Goal: Navigation & Orientation: Understand site structure

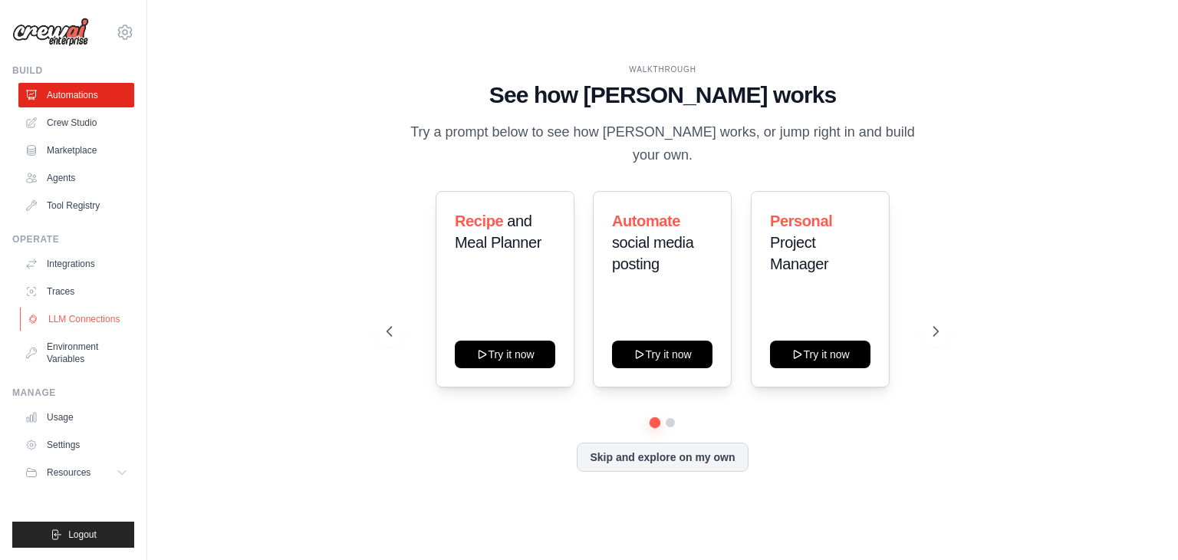
click at [61, 317] on link "LLM Connections" at bounding box center [78, 319] width 116 height 25
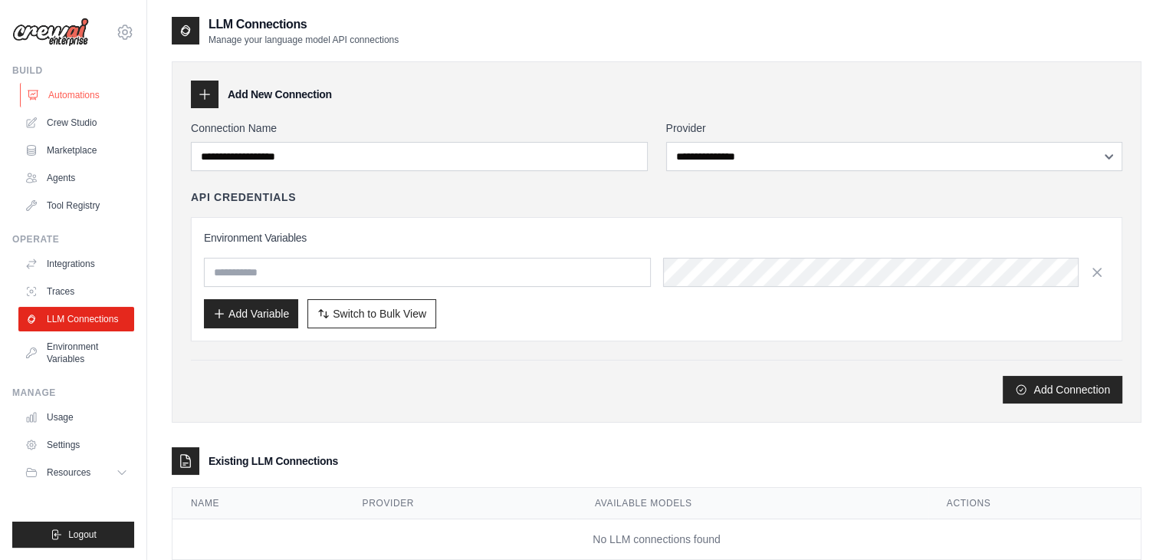
click at [74, 102] on link "Automations" at bounding box center [78, 95] width 116 height 25
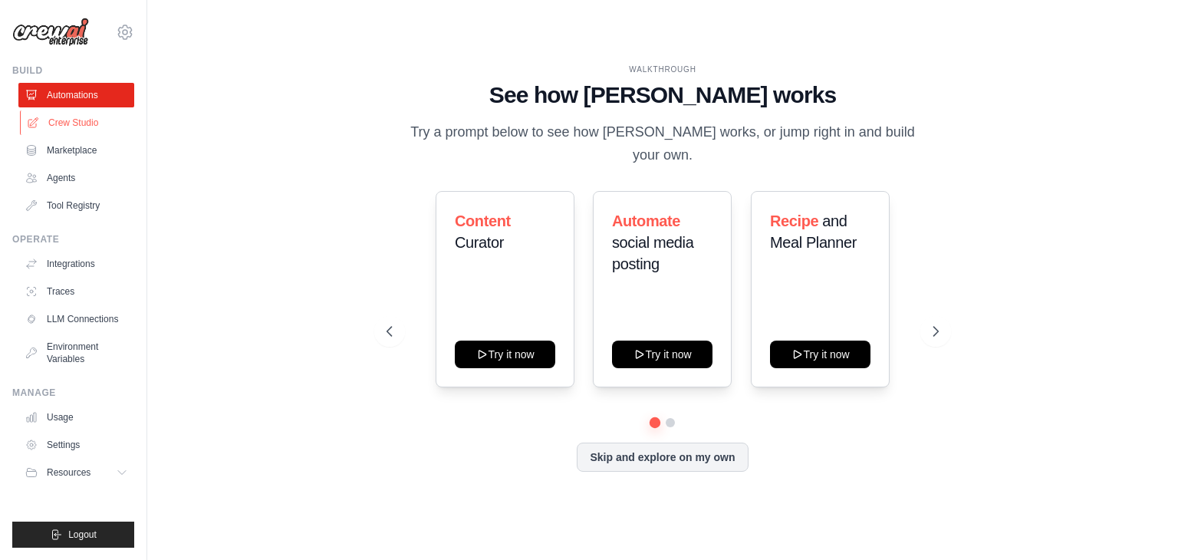
click at [67, 123] on link "Crew Studio" at bounding box center [78, 122] width 116 height 25
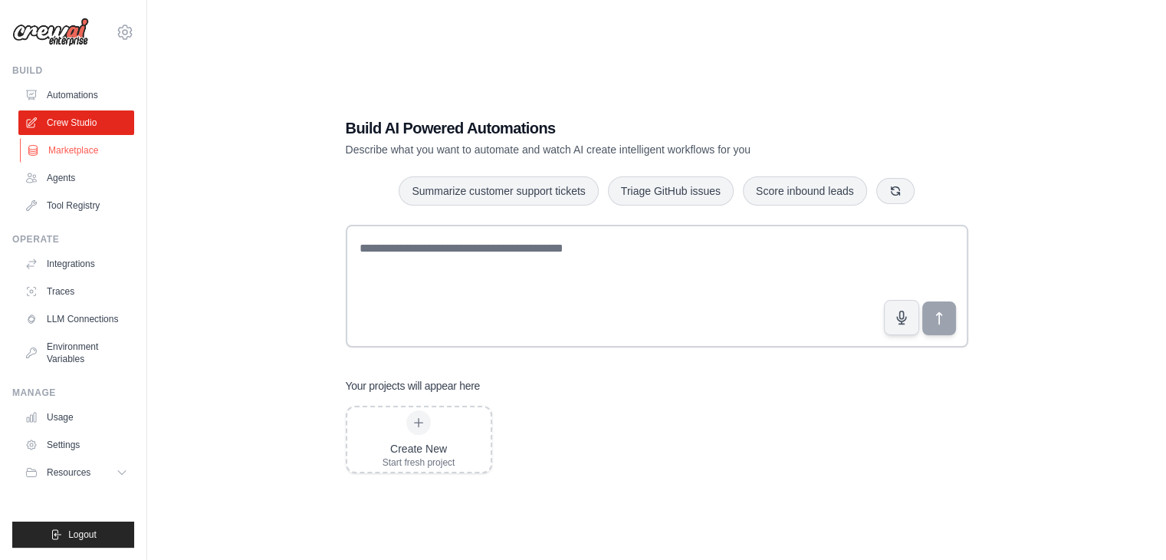
click at [65, 153] on link "Marketplace" at bounding box center [78, 150] width 116 height 25
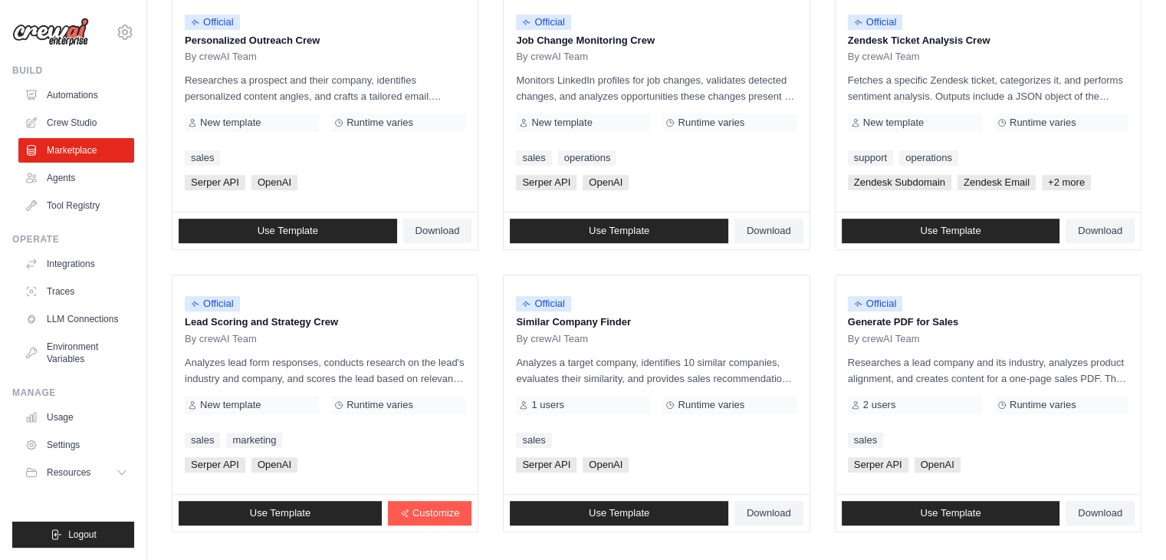
scroll to position [859, 0]
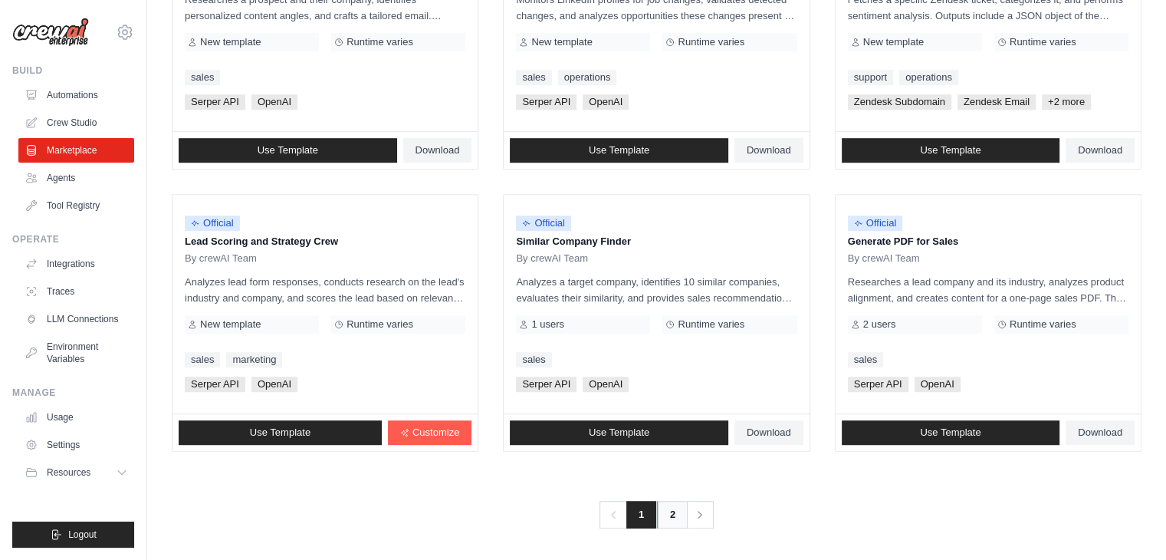
click at [668, 512] on link "2" at bounding box center [672, 515] width 31 height 28
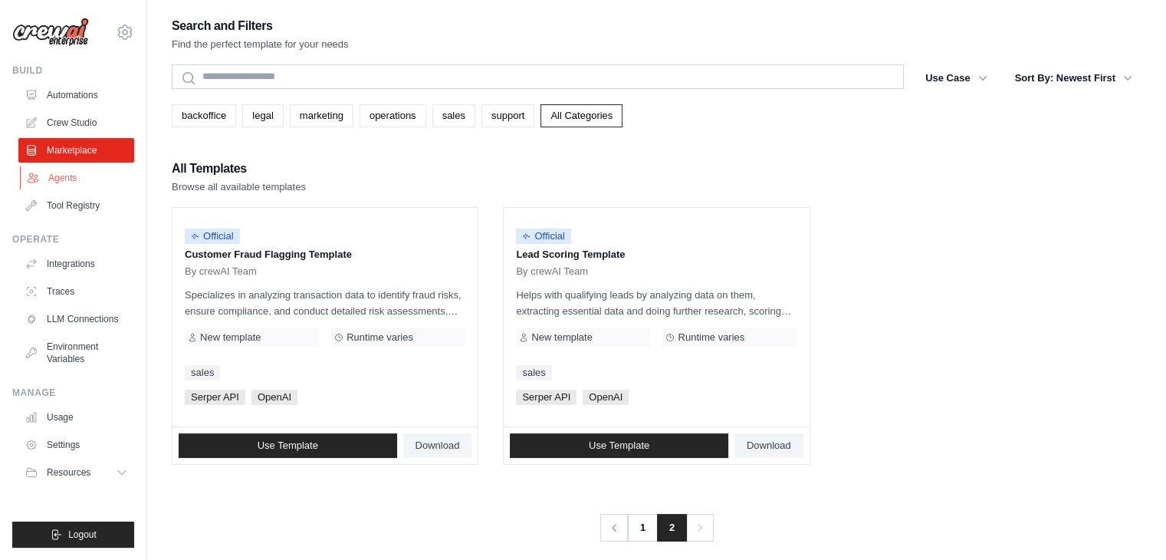
click at [55, 176] on link "Agents" at bounding box center [78, 178] width 116 height 25
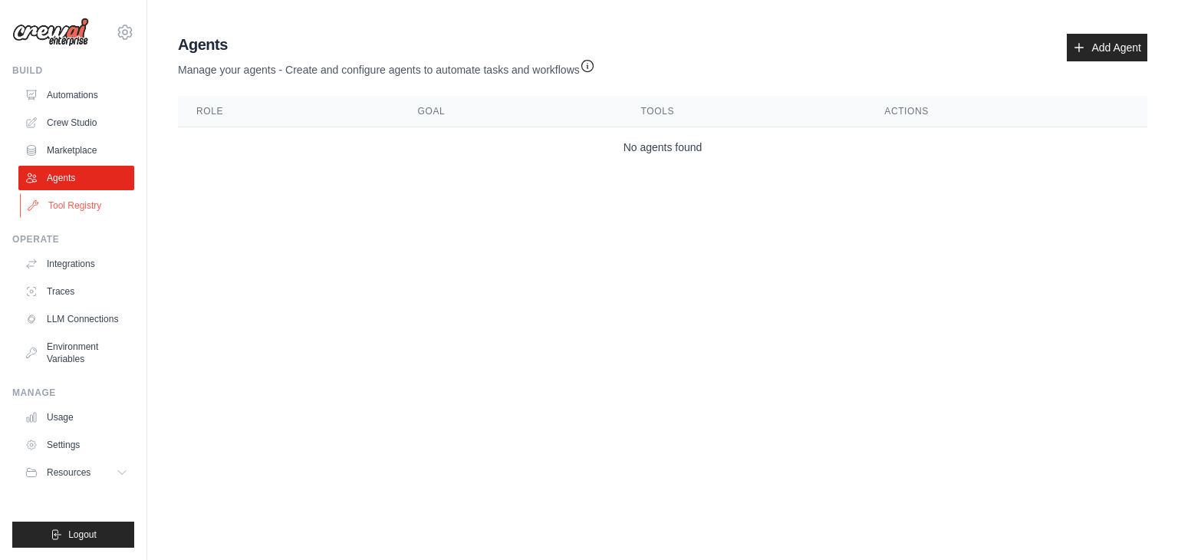
click at [64, 203] on link "Tool Registry" at bounding box center [78, 205] width 116 height 25
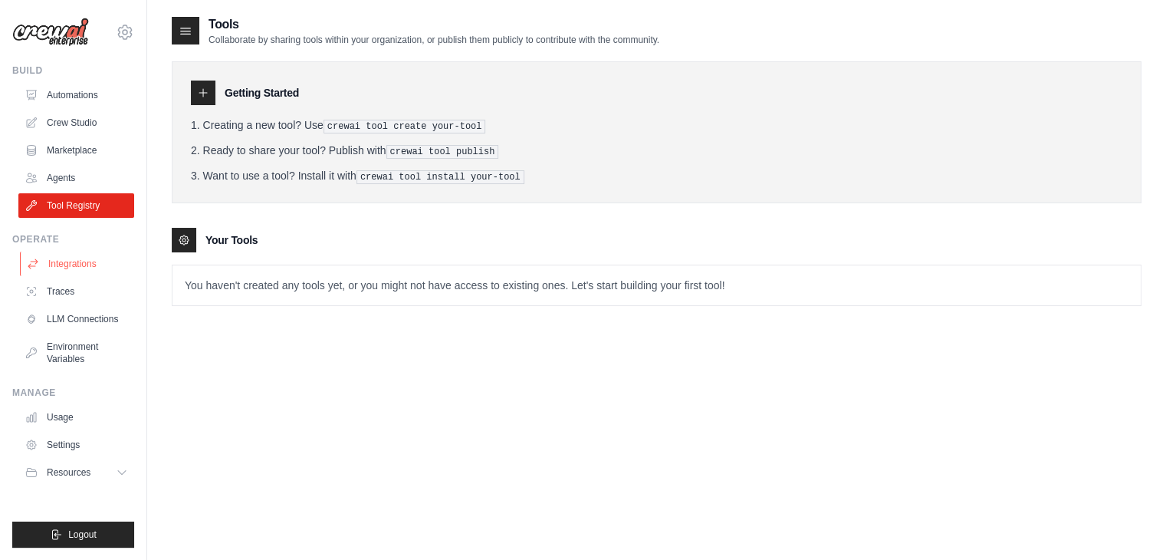
click at [68, 268] on link "Integrations" at bounding box center [78, 263] width 116 height 25
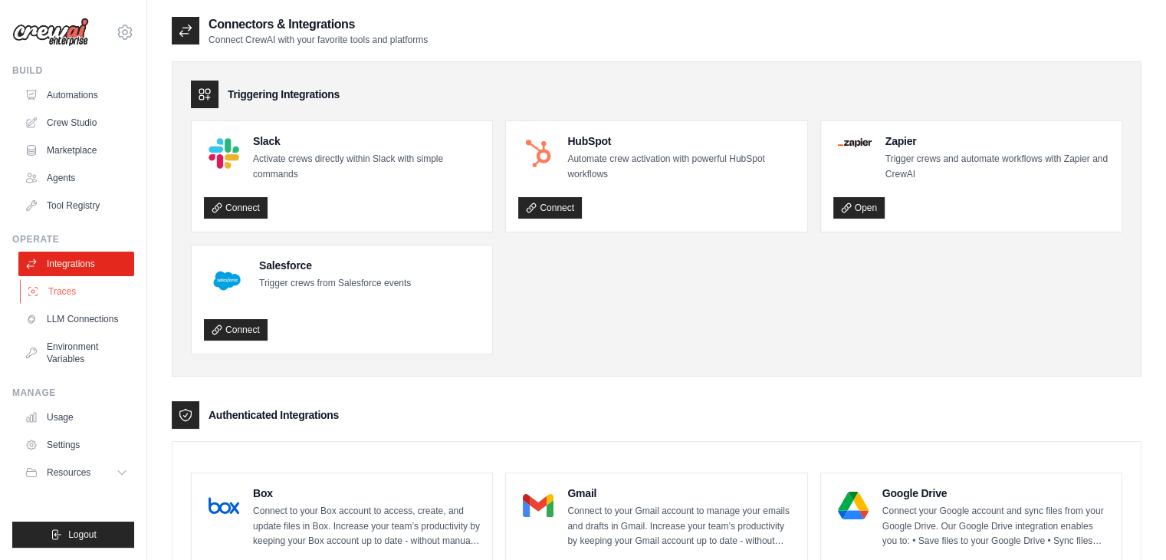
click at [67, 301] on link "Traces" at bounding box center [78, 291] width 116 height 25
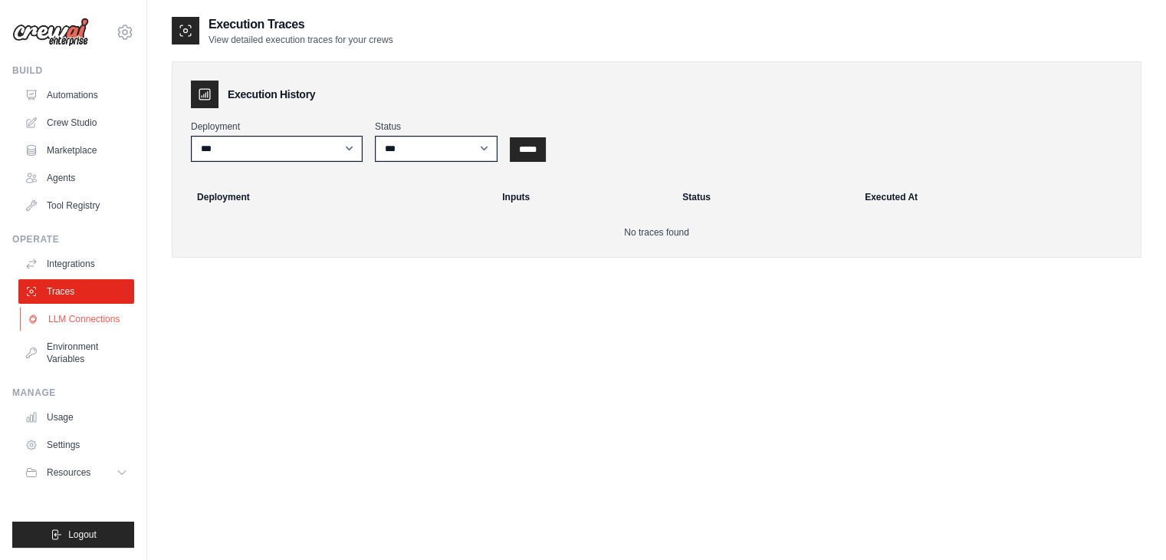
click at [71, 322] on link "LLM Connections" at bounding box center [78, 319] width 116 height 25
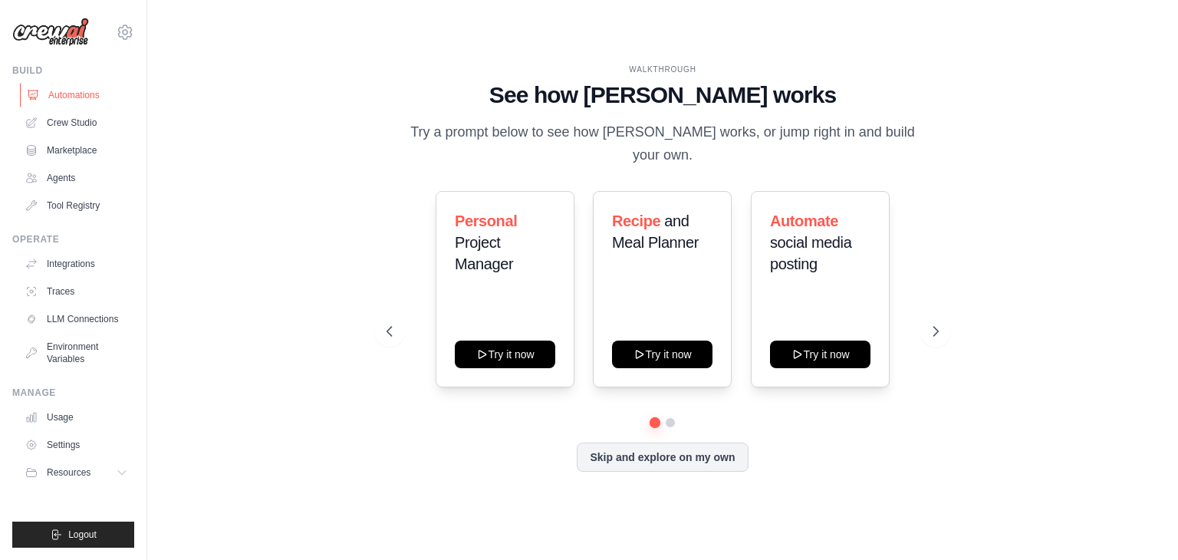
click at [80, 99] on link "Automations" at bounding box center [78, 95] width 116 height 25
click at [130, 26] on icon at bounding box center [125, 32] width 18 height 18
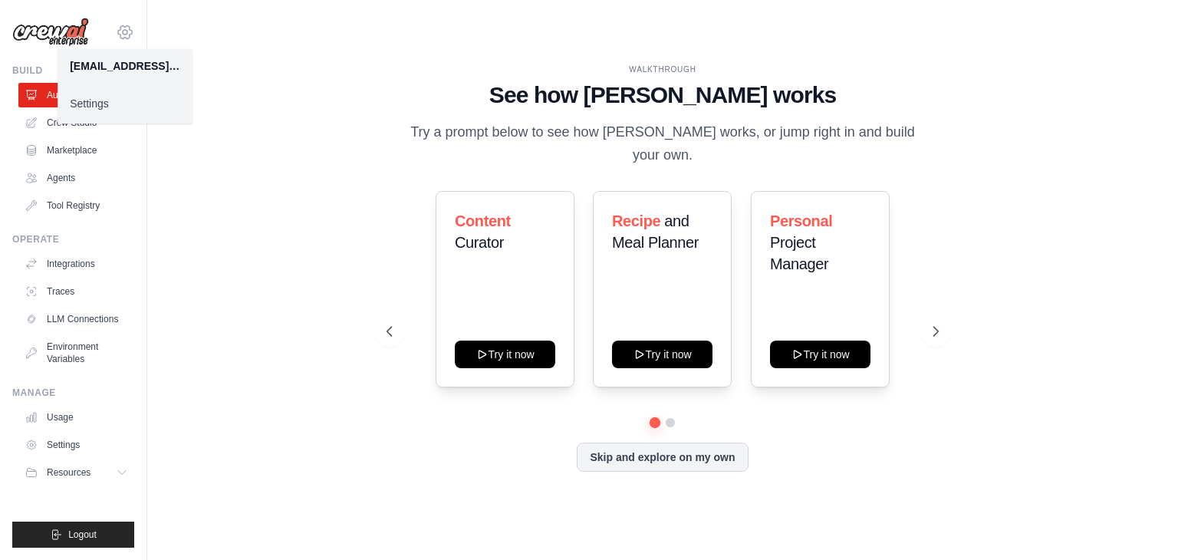
click at [129, 26] on icon at bounding box center [125, 31] width 14 height 13
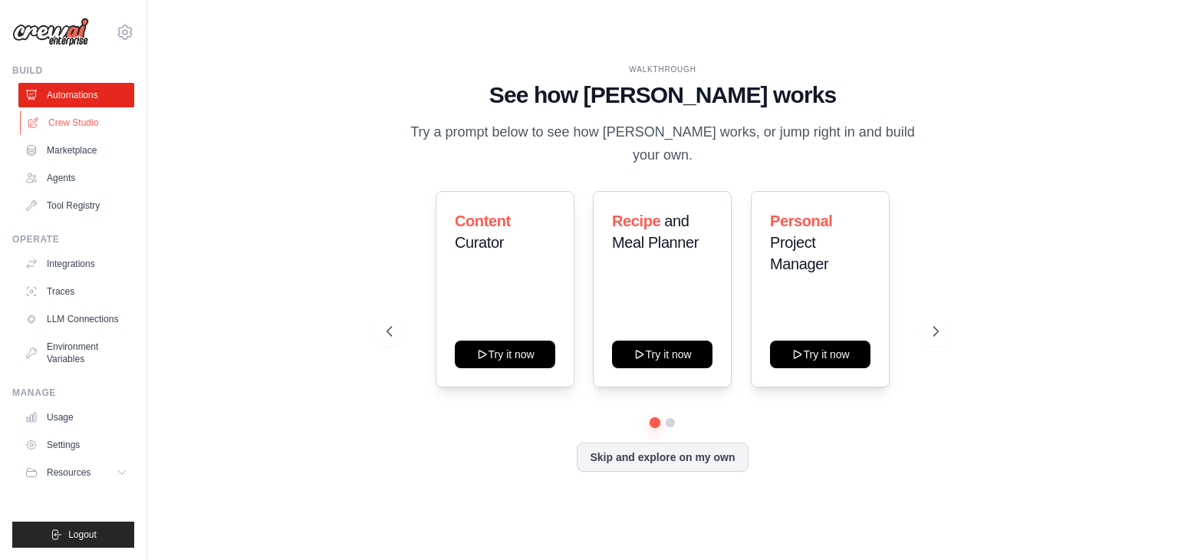
click at [78, 111] on link "Crew Studio" at bounding box center [78, 122] width 116 height 25
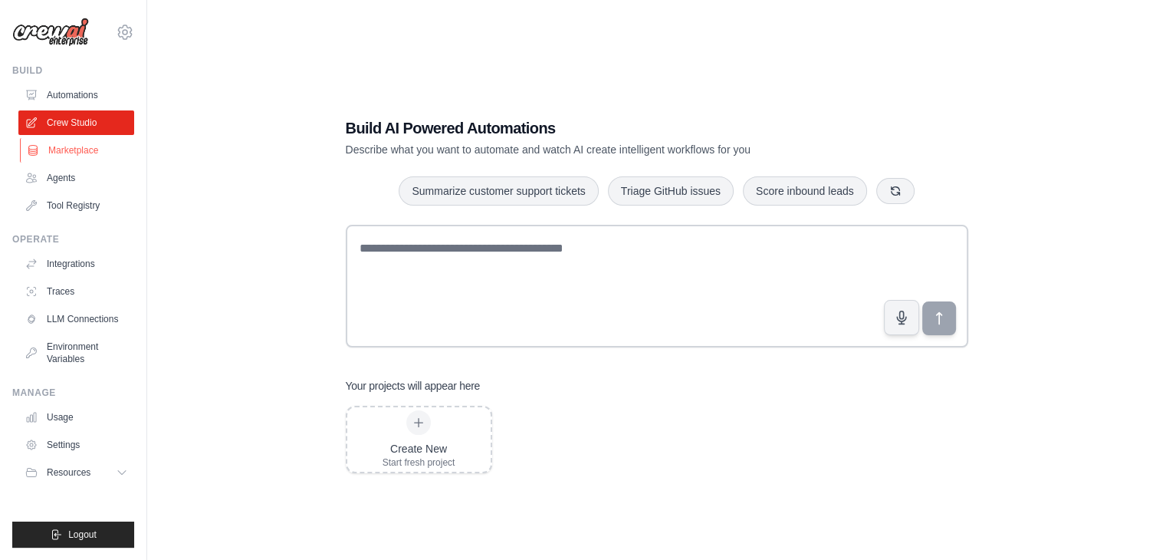
click at [64, 143] on link "Marketplace" at bounding box center [78, 150] width 116 height 25
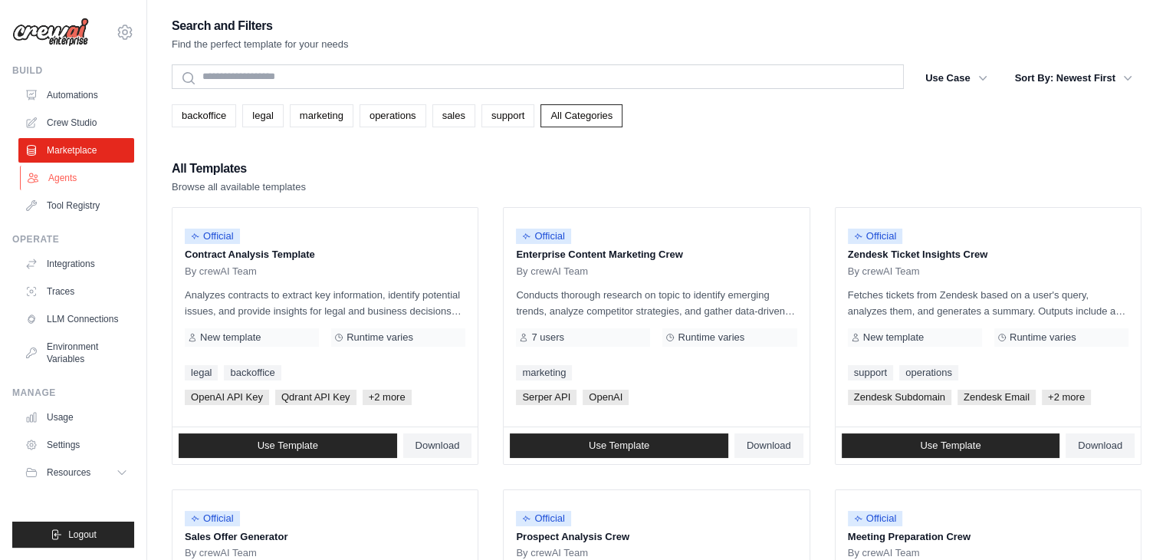
click at [57, 176] on link "Agents" at bounding box center [78, 178] width 116 height 25
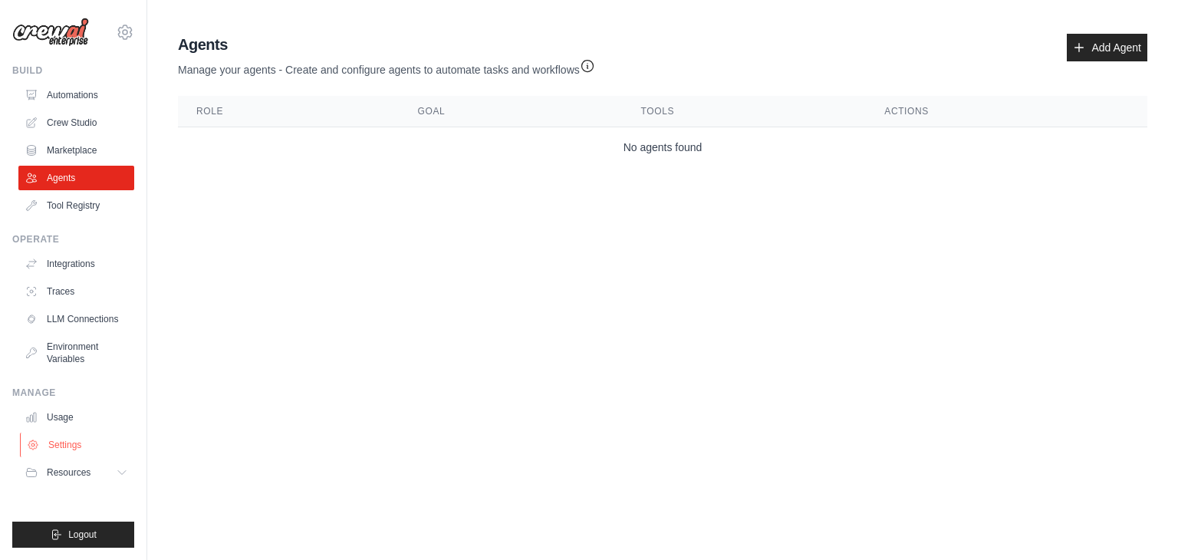
click at [78, 439] on link "Settings" at bounding box center [78, 444] width 116 height 25
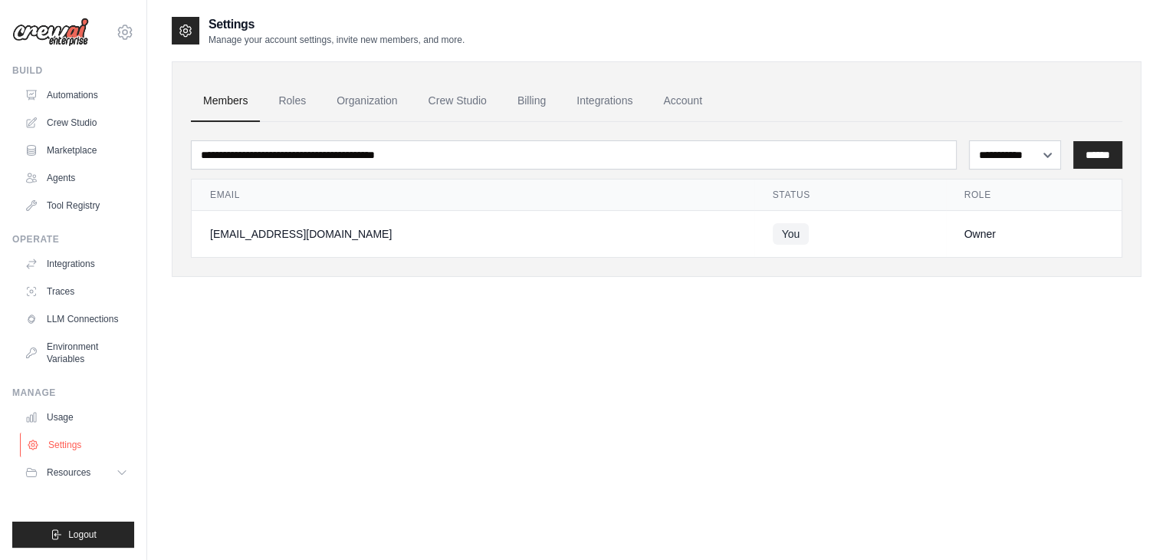
click at [79, 438] on link "Settings" at bounding box center [78, 444] width 116 height 25
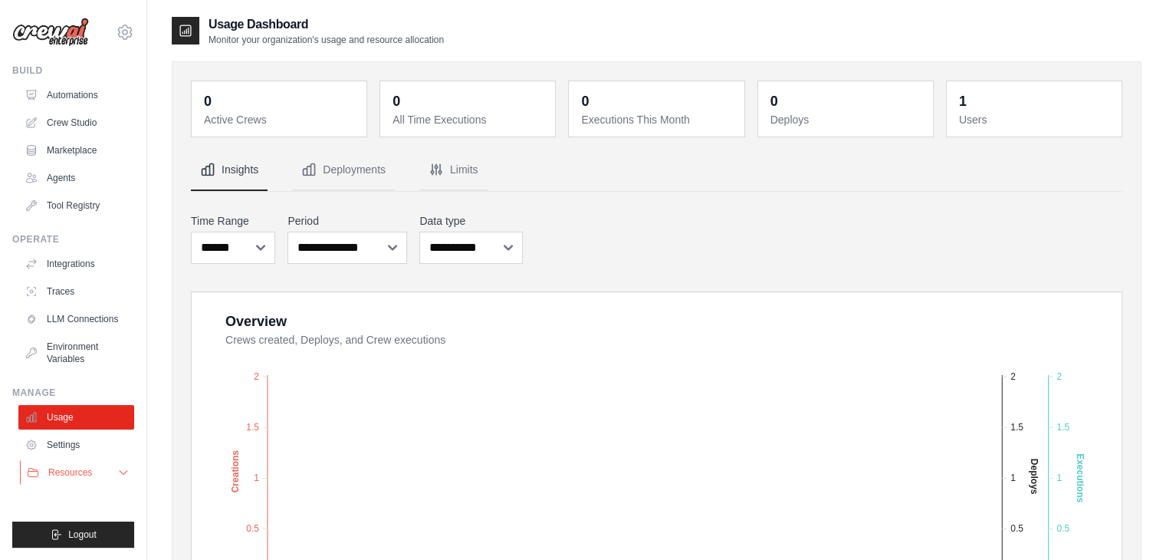
click at [67, 477] on span "Resources" at bounding box center [70, 472] width 44 height 12
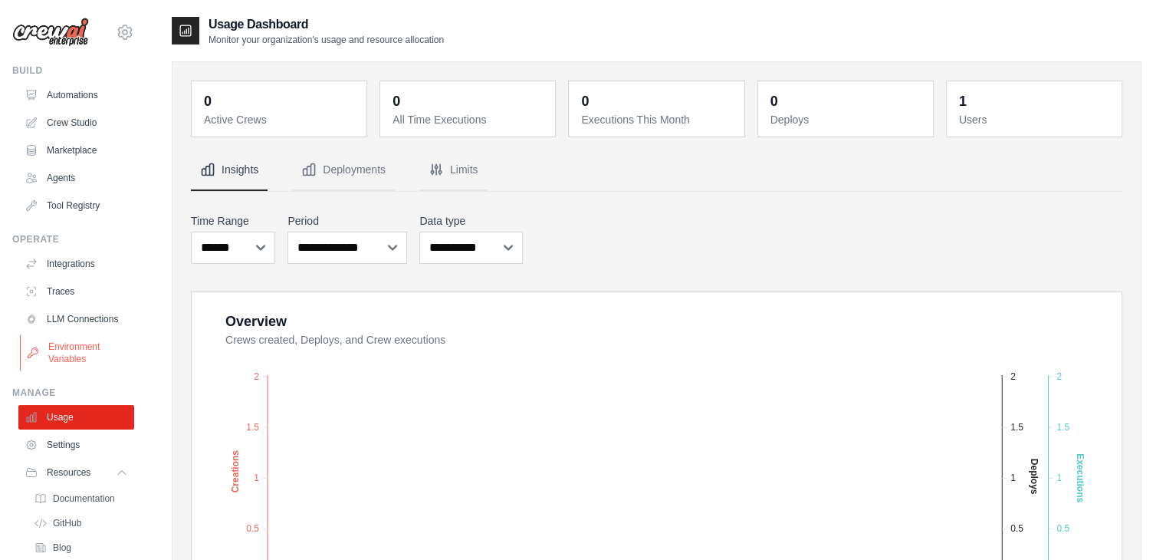
click at [61, 366] on link "Environment Variables" at bounding box center [78, 352] width 116 height 37
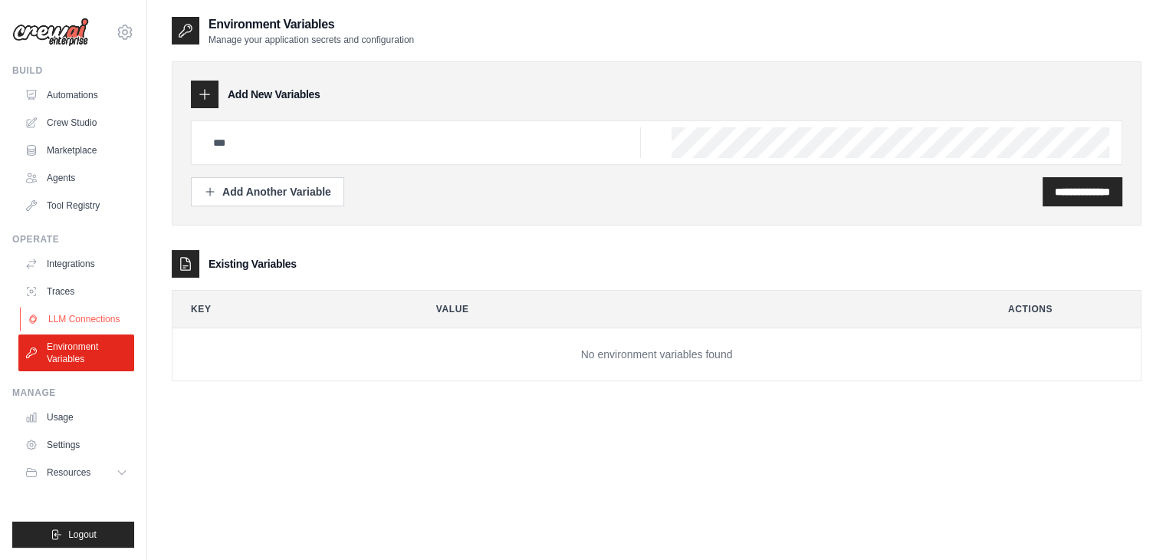
click at [75, 327] on link "LLM Connections" at bounding box center [78, 319] width 116 height 25
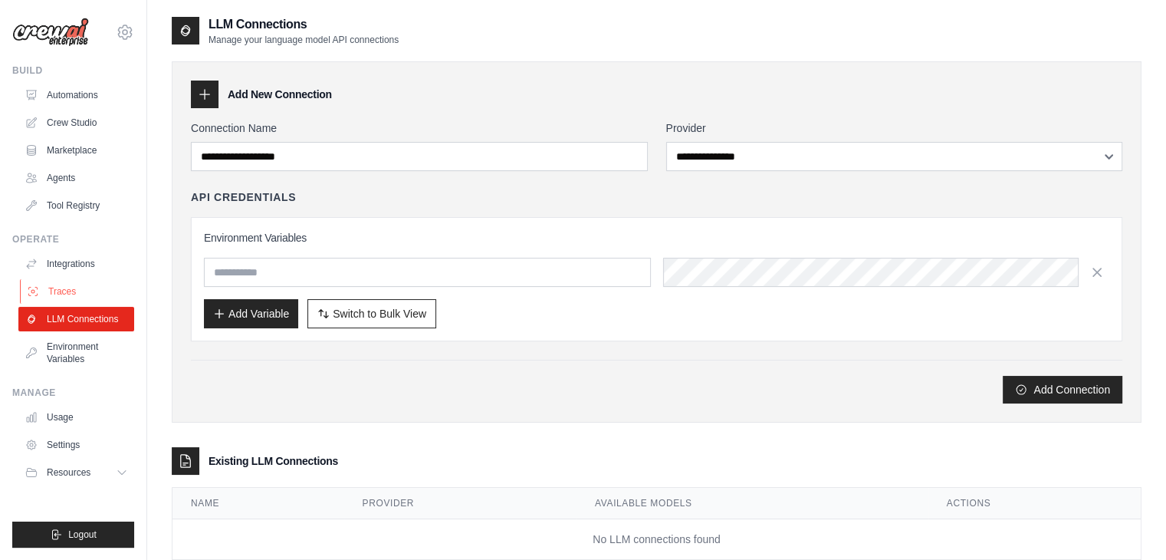
click at [67, 286] on link "Traces" at bounding box center [78, 291] width 116 height 25
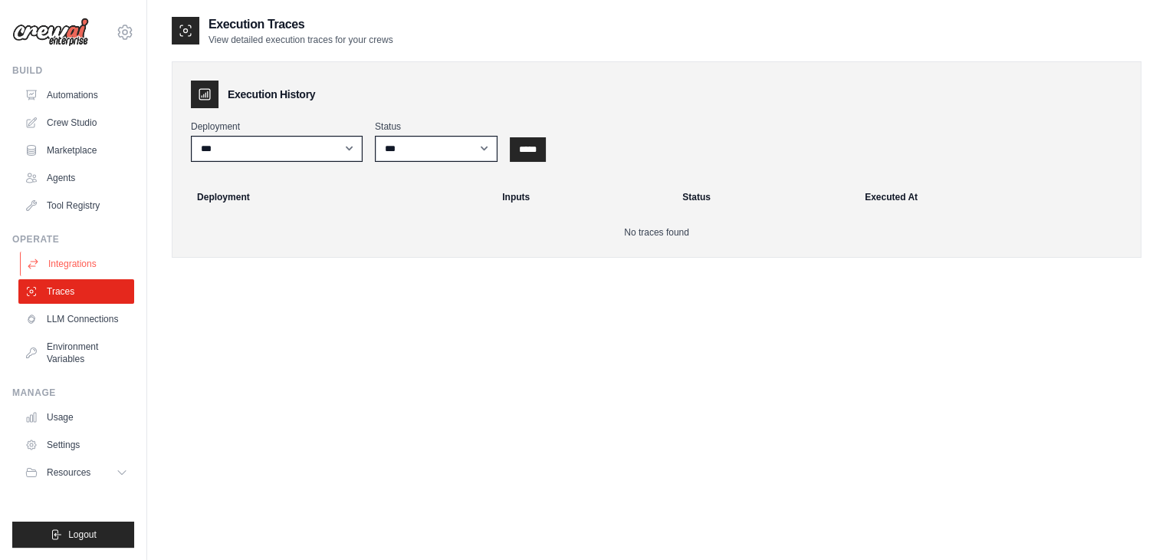
click at [76, 258] on link "Integrations" at bounding box center [78, 263] width 116 height 25
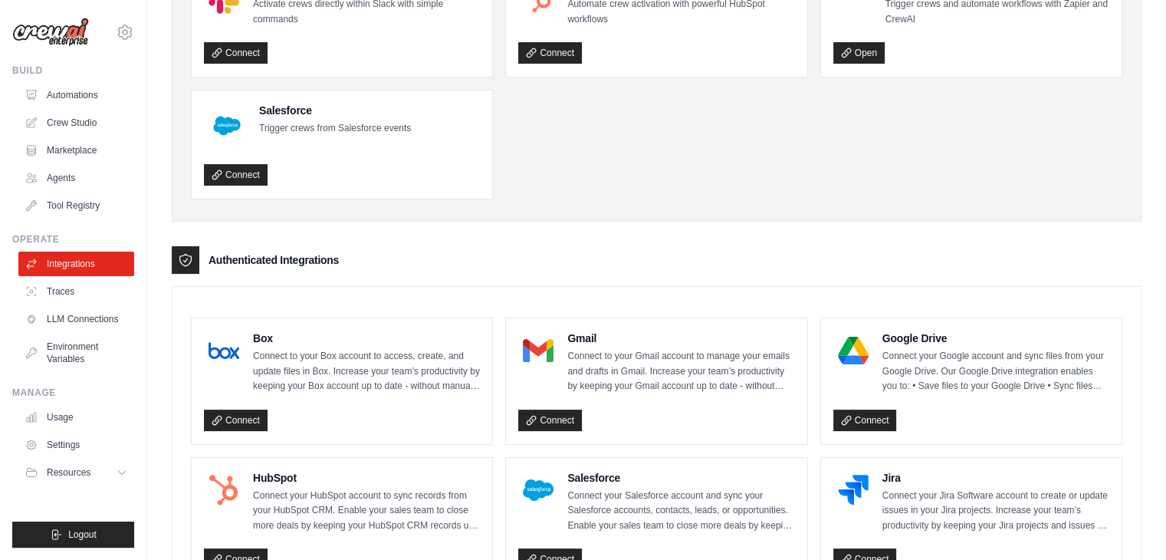
scroll to position [156, 0]
click at [67, 93] on link "Automations" at bounding box center [78, 95] width 116 height 25
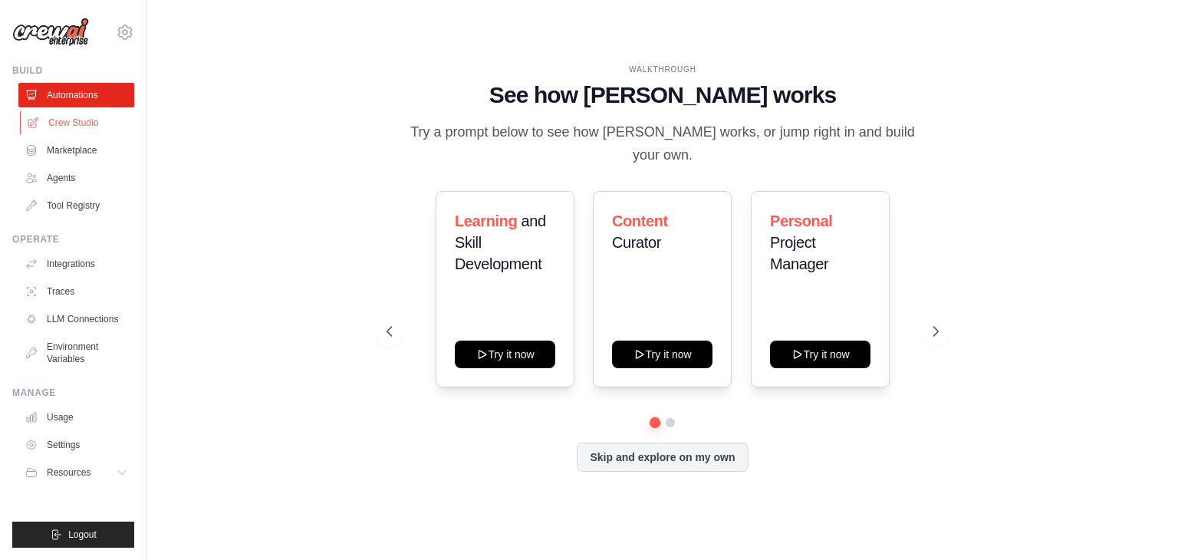
click at [90, 133] on link "Crew Studio" at bounding box center [78, 122] width 116 height 25
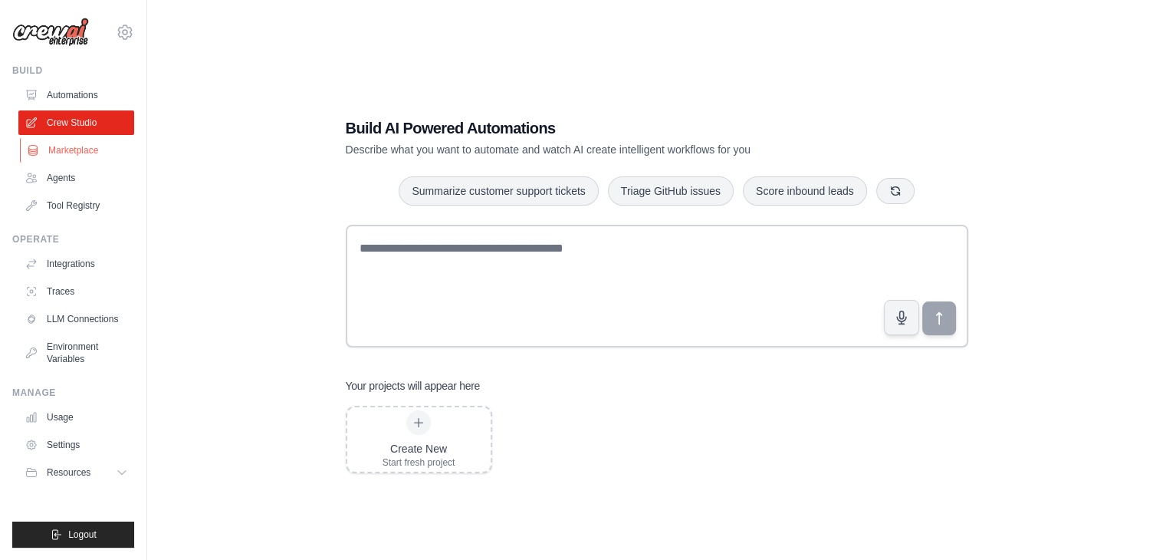
click at [60, 149] on link "Marketplace" at bounding box center [78, 150] width 116 height 25
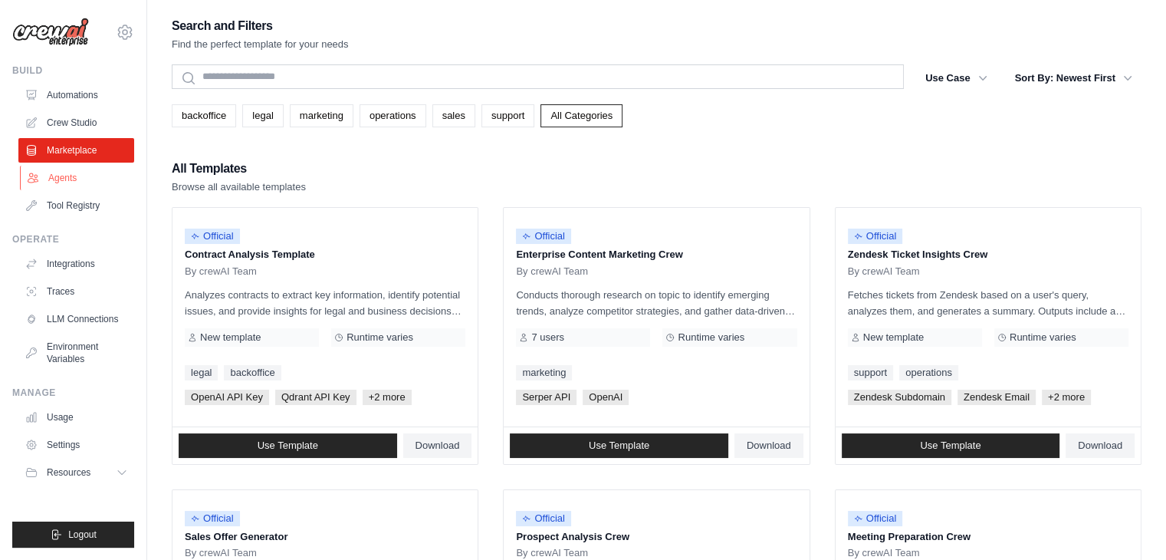
click at [91, 189] on link "Agents" at bounding box center [78, 178] width 116 height 25
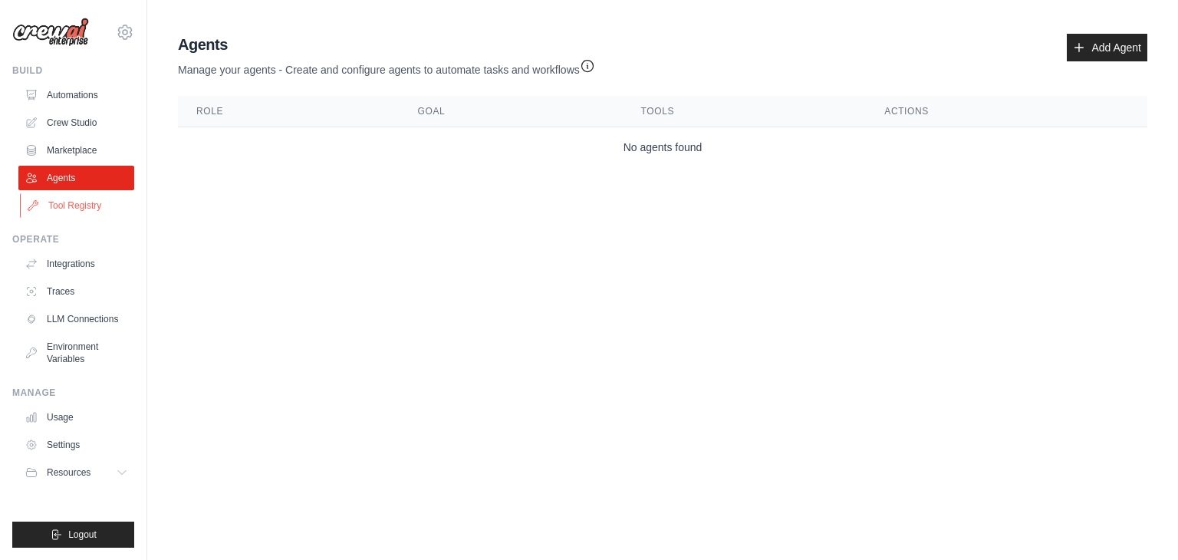
click at [86, 205] on link "Tool Registry" at bounding box center [78, 205] width 116 height 25
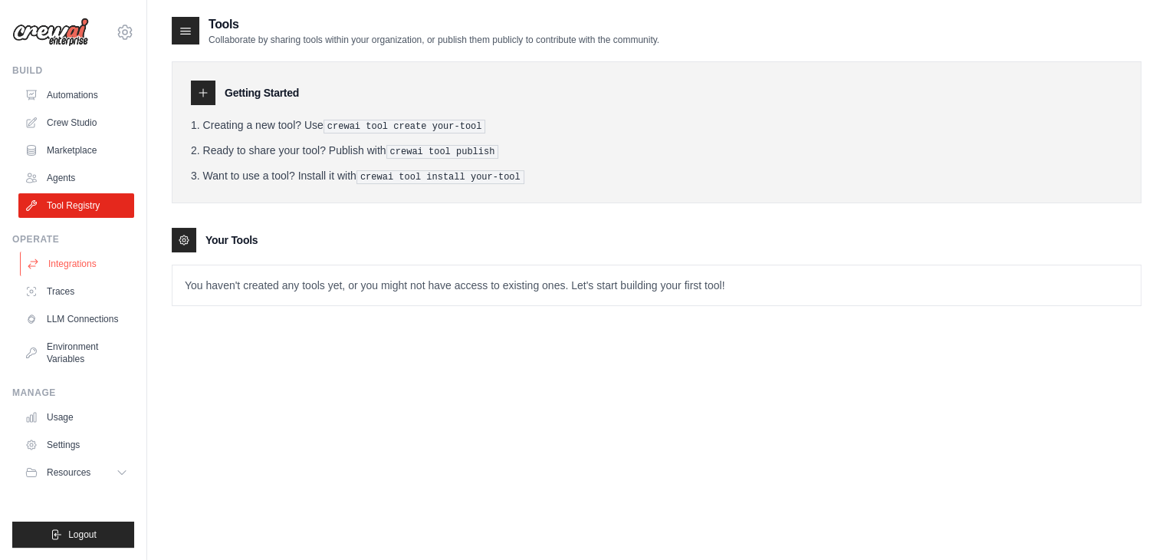
click at [70, 260] on link "Integrations" at bounding box center [78, 263] width 116 height 25
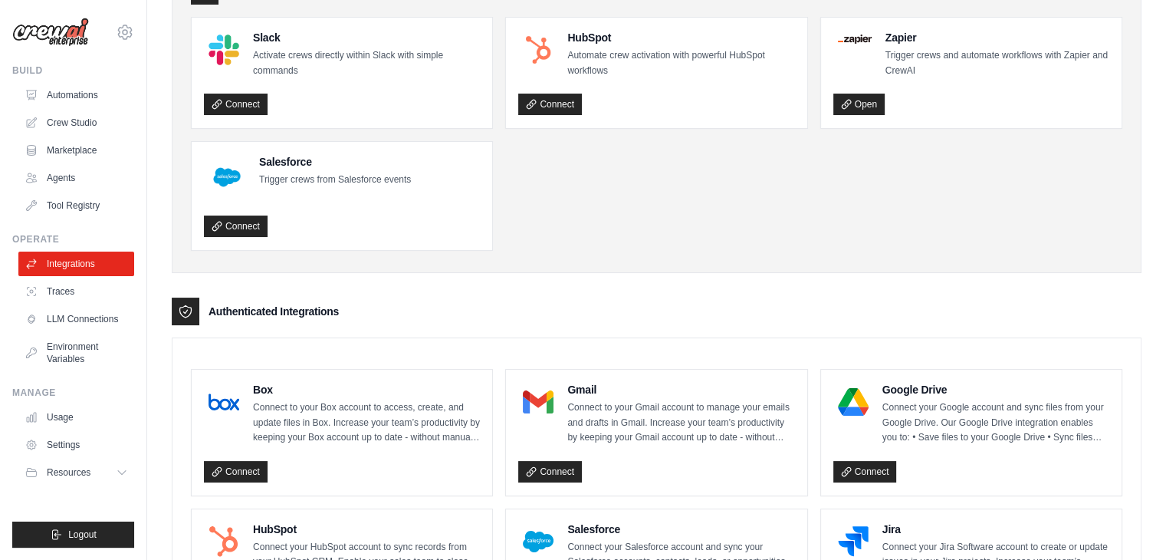
scroll to position [104, 0]
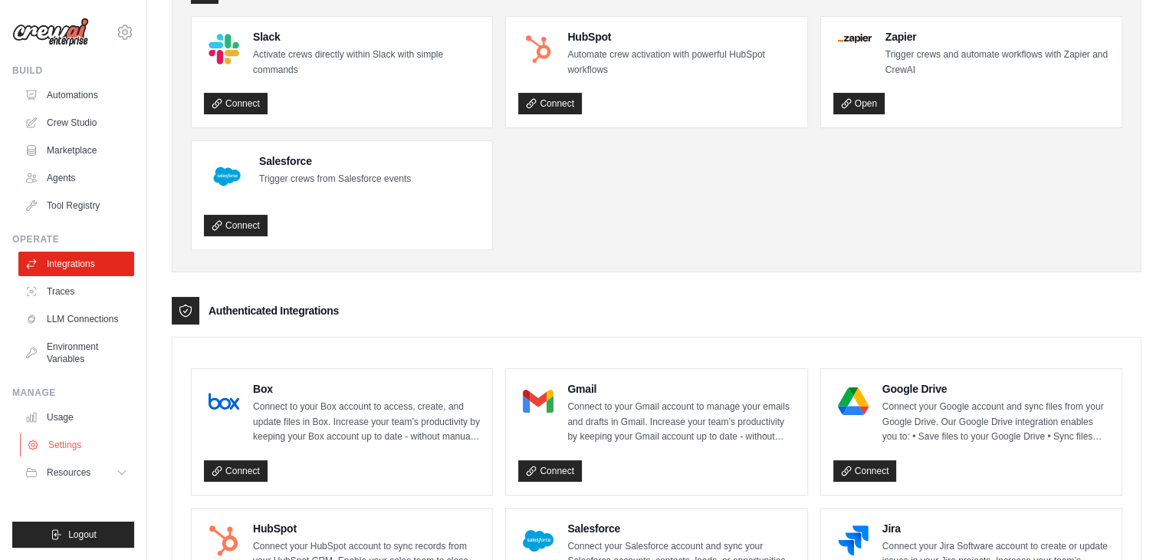
click at [88, 442] on link "Settings" at bounding box center [78, 444] width 116 height 25
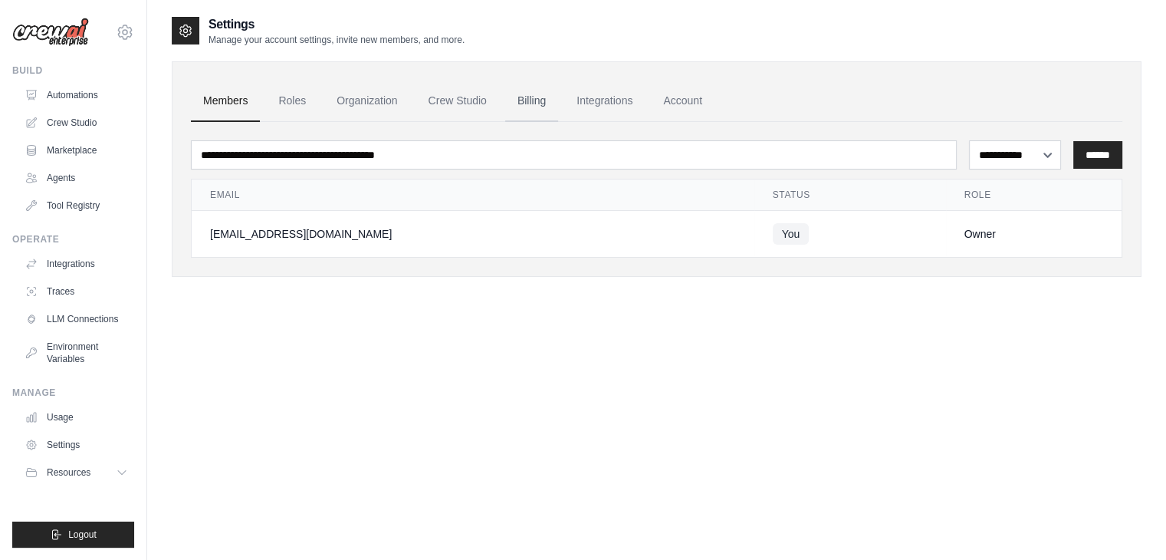
click at [540, 97] on link "Billing" at bounding box center [531, 100] width 53 height 41
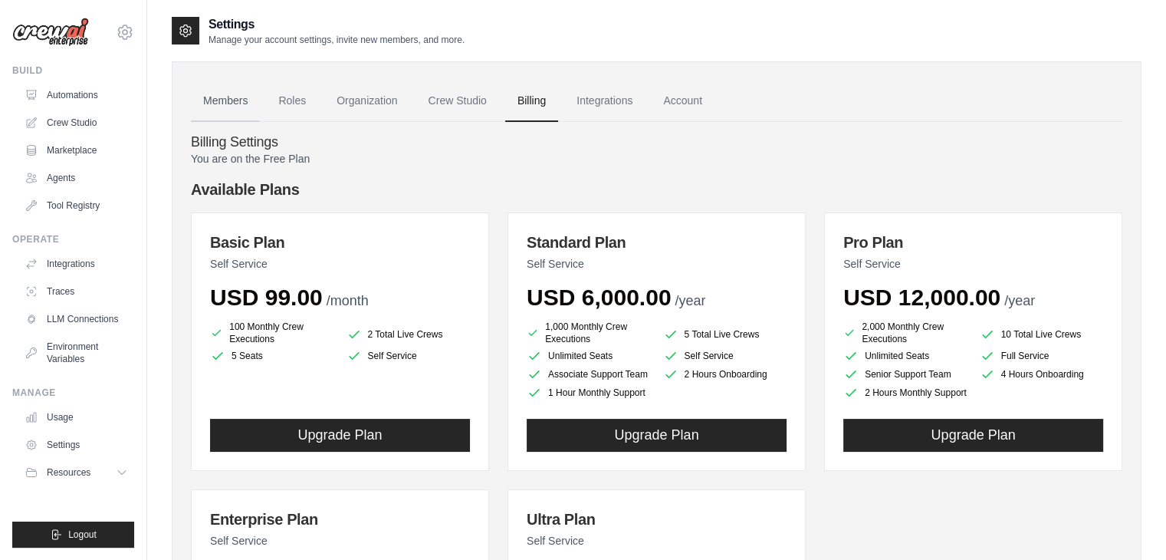
click at [232, 100] on link "Members" at bounding box center [225, 100] width 69 height 41
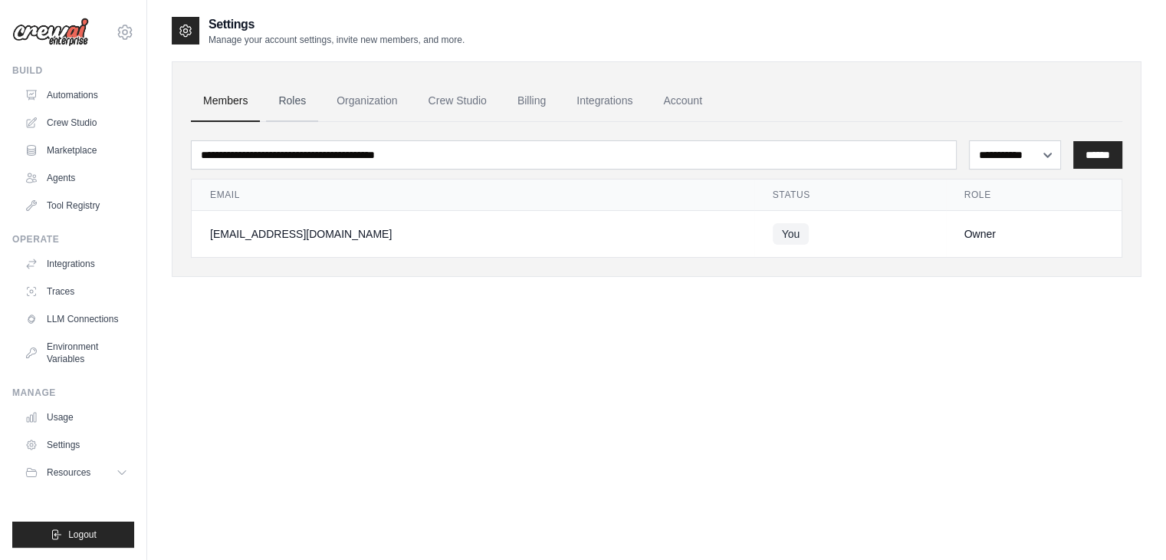
click at [306, 100] on link "Roles" at bounding box center [292, 100] width 52 height 41
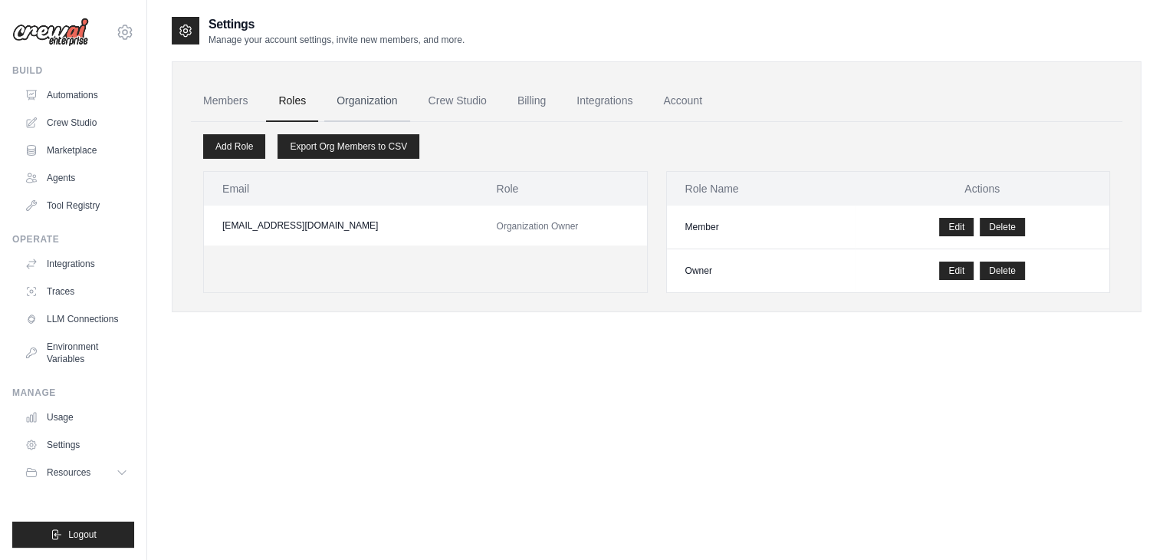
click at [350, 98] on link "Organization" at bounding box center [366, 100] width 85 height 41
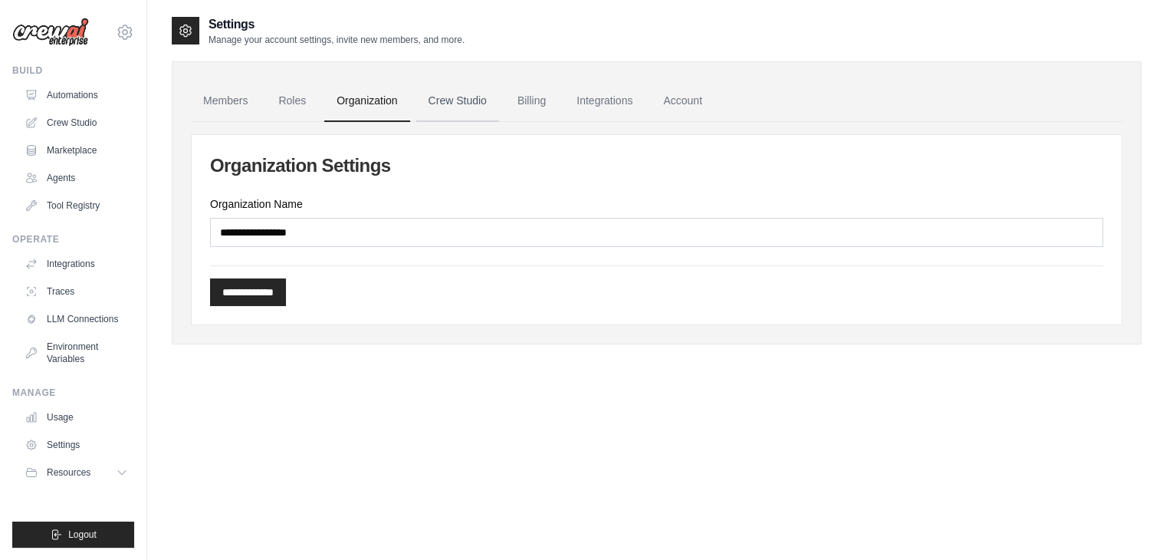
click at [437, 91] on link "Crew Studio" at bounding box center [457, 100] width 83 height 41
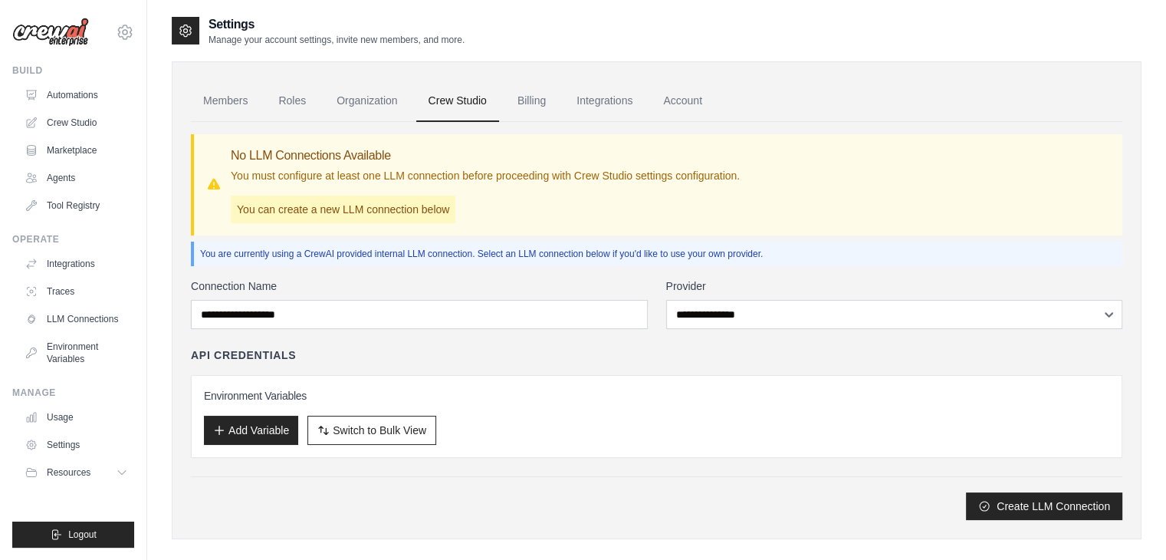
click at [544, 102] on link "Billing" at bounding box center [531, 100] width 53 height 41
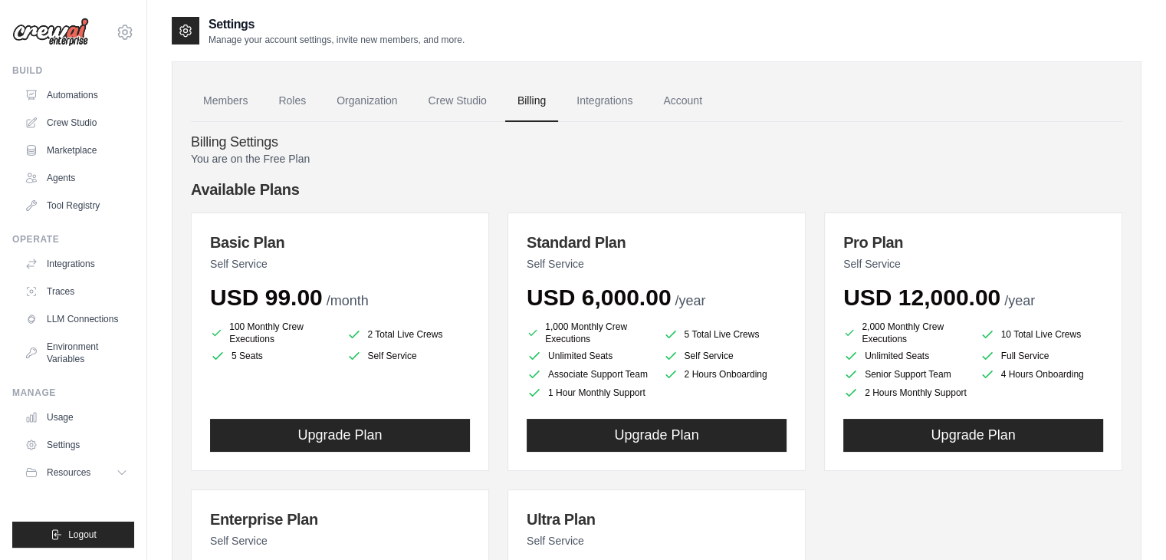
click at [633, 96] on link "Integrations" at bounding box center [604, 100] width 80 height 41
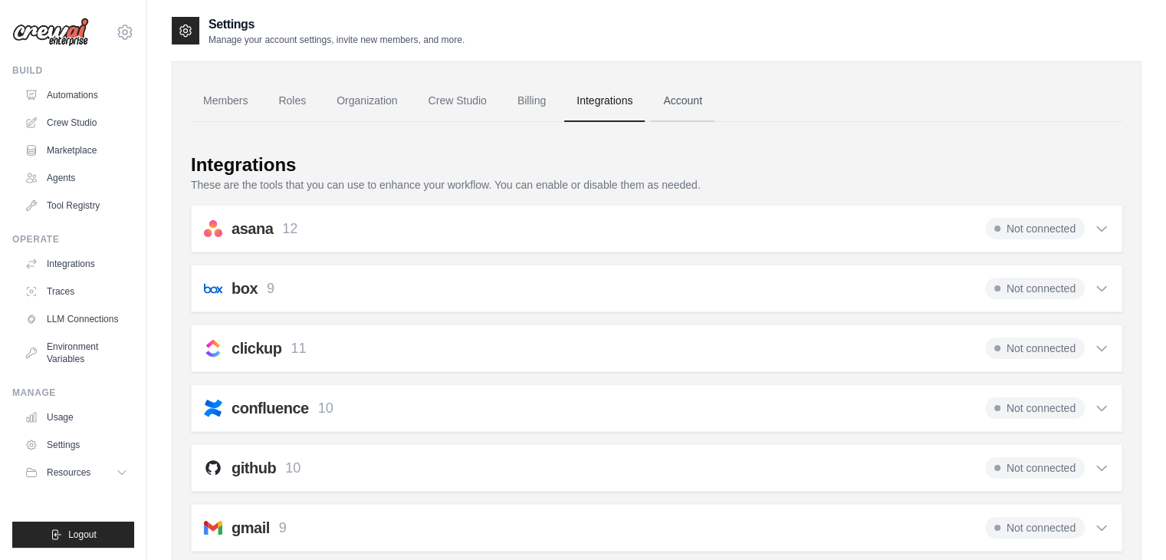
click at [680, 102] on link "Account" at bounding box center [683, 100] width 64 height 41
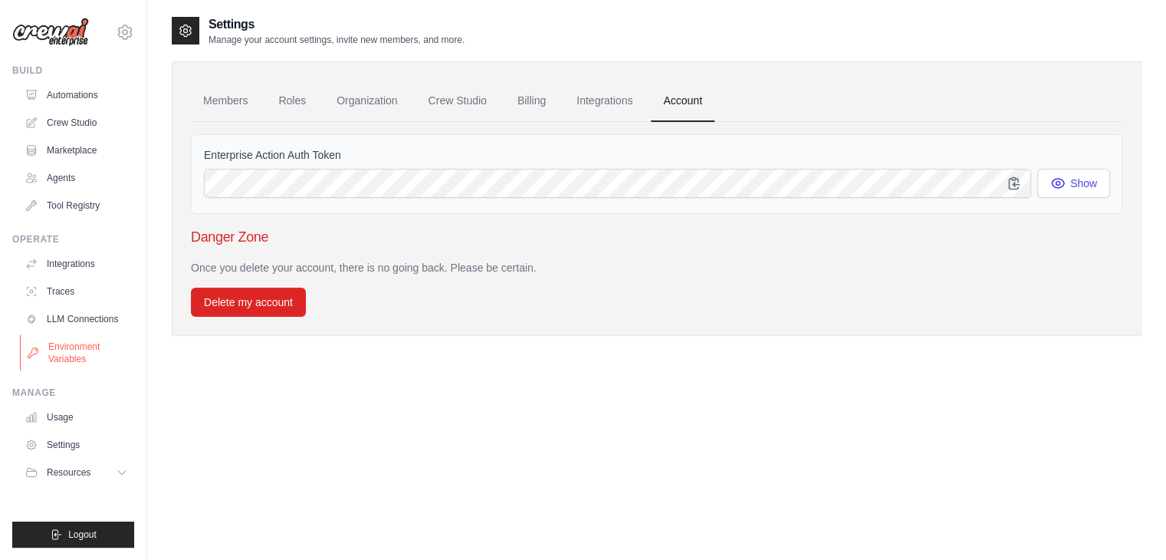
click at [83, 347] on link "Environment Variables" at bounding box center [78, 352] width 116 height 37
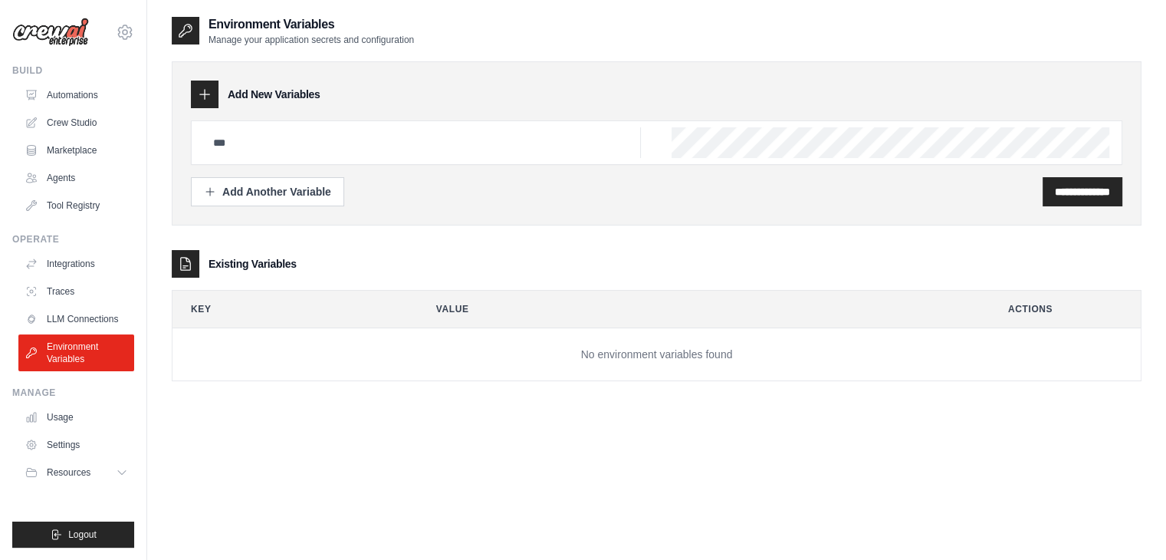
click at [81, 318] on link "LLM Connections" at bounding box center [76, 319] width 116 height 25
